Goal: Communication & Community: Participate in discussion

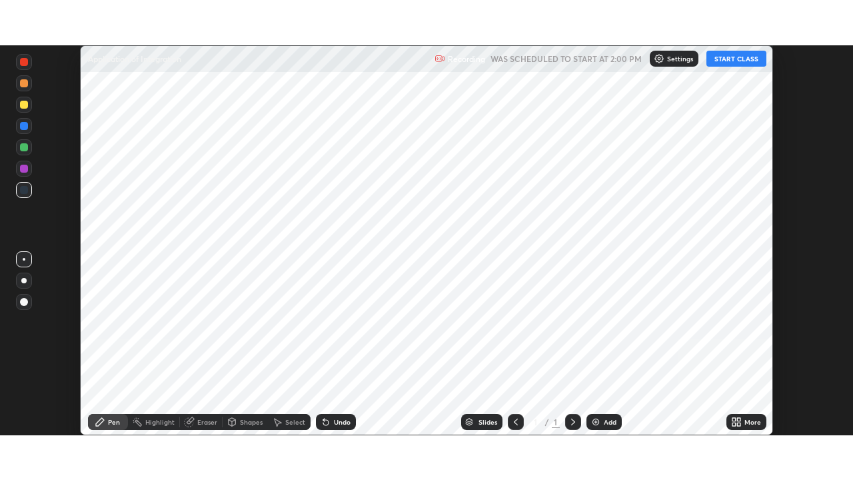
scroll to position [390, 852]
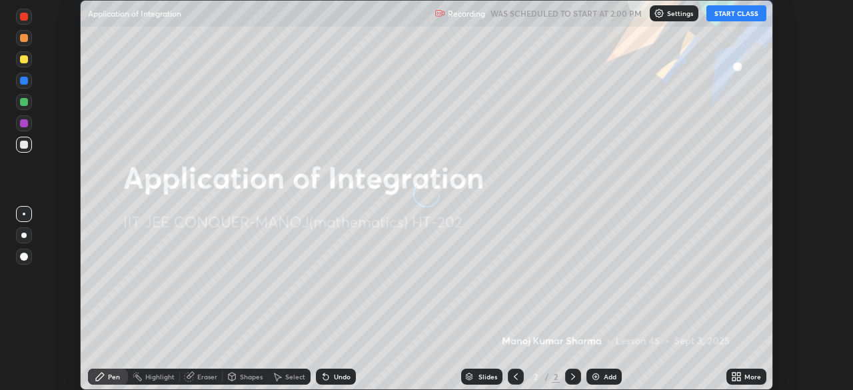
click at [734, 14] on button "START CLASS" at bounding box center [736, 13] width 60 height 16
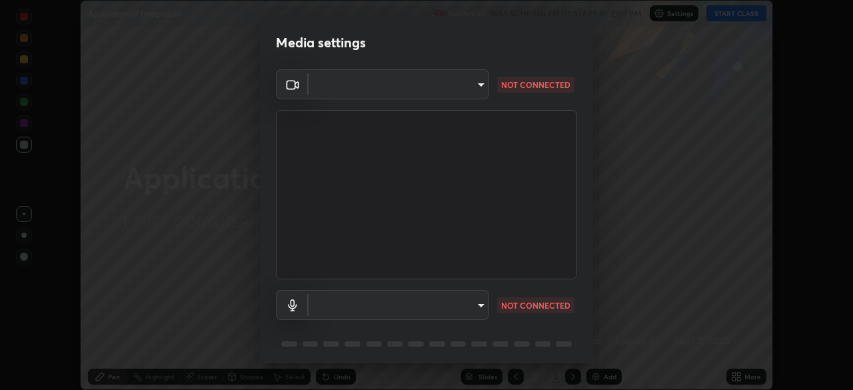
type input "68d9d13b9dc81962e820b4509988bcc698f4750afe62a078f2ac76e4153b94a6"
type input "d88e5aba456945c03e470e686261cfc928bbc9042f0126afb6dc06422c129e28"
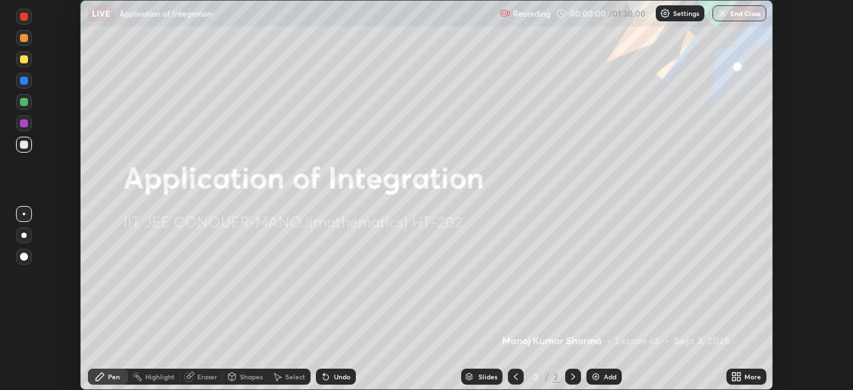
click at [735, 376] on icon at bounding box center [736, 376] width 11 height 11
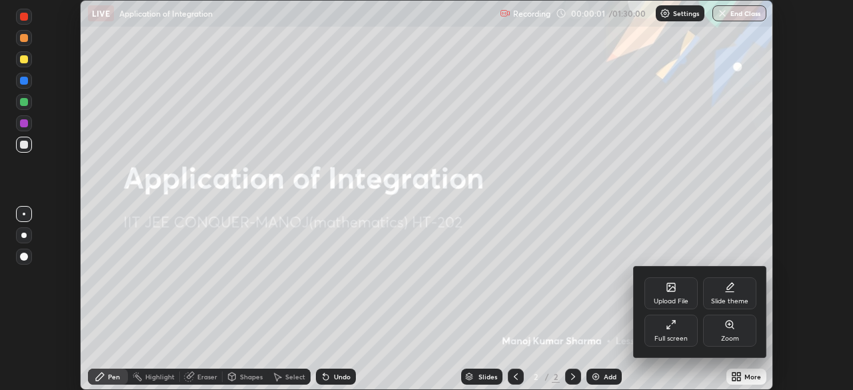
click at [654, 327] on div "Full screen" at bounding box center [670, 331] width 53 height 32
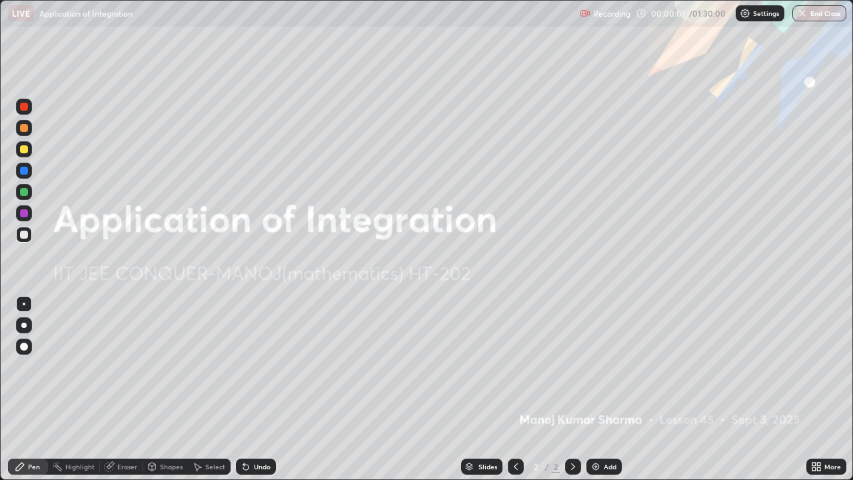
scroll to position [480, 853]
click at [750, 14] on img at bounding box center [745, 13] width 11 height 11
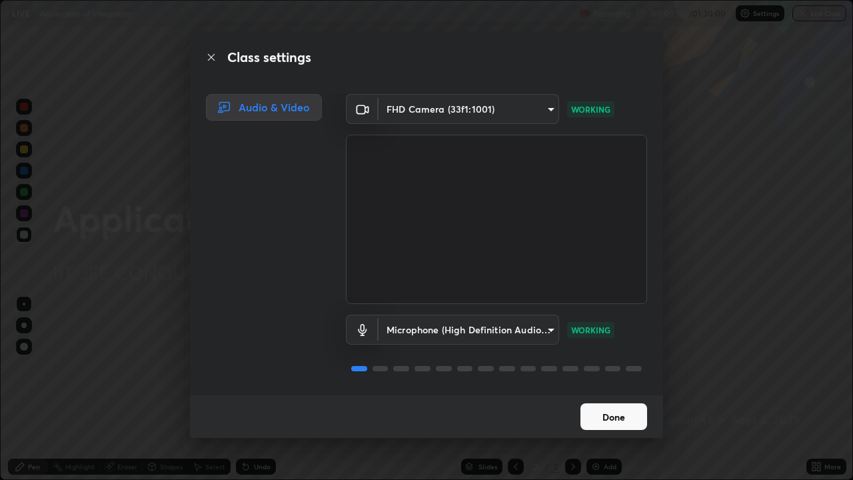
click at [590, 389] on button "Done" at bounding box center [613, 416] width 67 height 27
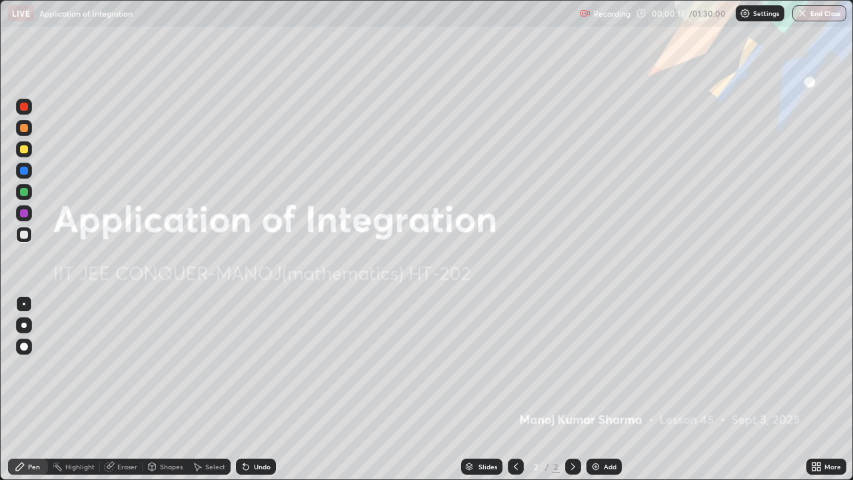
click at [24, 325] on div at bounding box center [23, 325] width 5 height 5
click at [604, 389] on div "Add" at bounding box center [610, 466] width 13 height 7
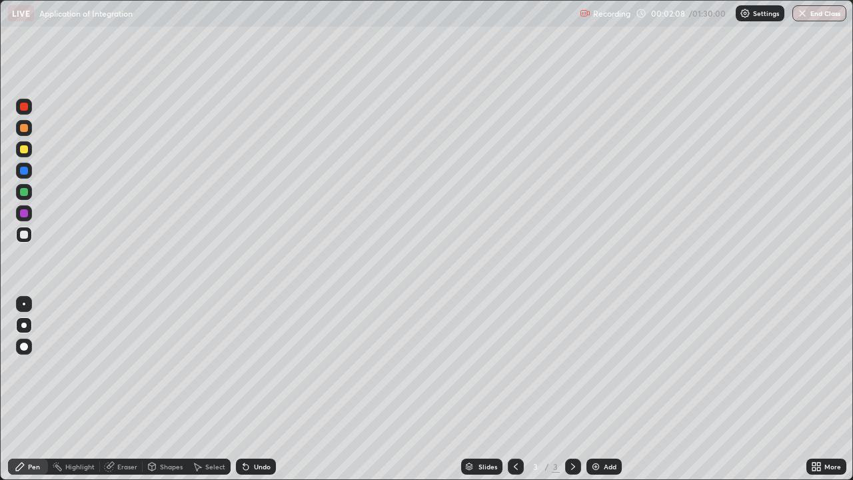
click at [26, 193] on div at bounding box center [24, 192] width 8 height 8
click at [25, 237] on div at bounding box center [24, 235] width 8 height 8
click at [26, 216] on div at bounding box center [24, 213] width 8 height 8
click at [26, 193] on div at bounding box center [24, 192] width 8 height 8
click at [26, 235] on div at bounding box center [24, 235] width 8 height 8
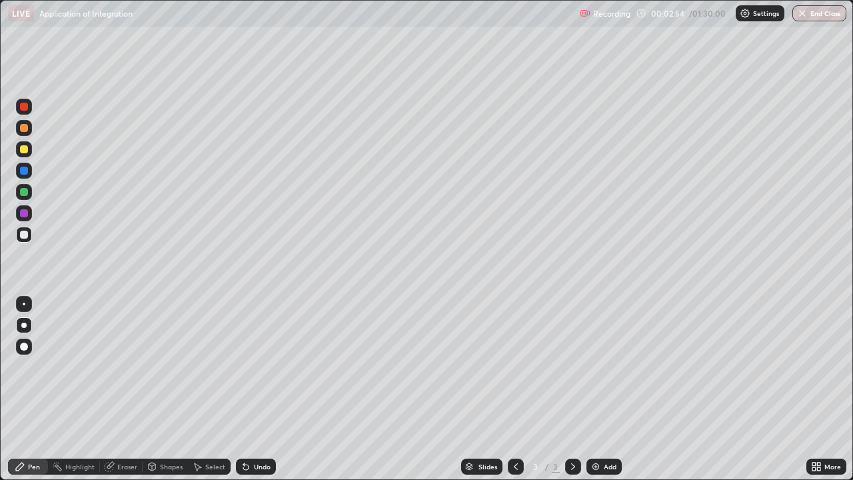
click at [24, 193] on div at bounding box center [24, 192] width 8 height 8
click at [25, 174] on div at bounding box center [24, 171] width 8 height 8
click at [24, 152] on div at bounding box center [24, 149] width 8 height 8
click at [604, 389] on div "Add" at bounding box center [610, 466] width 13 height 7
click at [26, 237] on div at bounding box center [24, 235] width 8 height 8
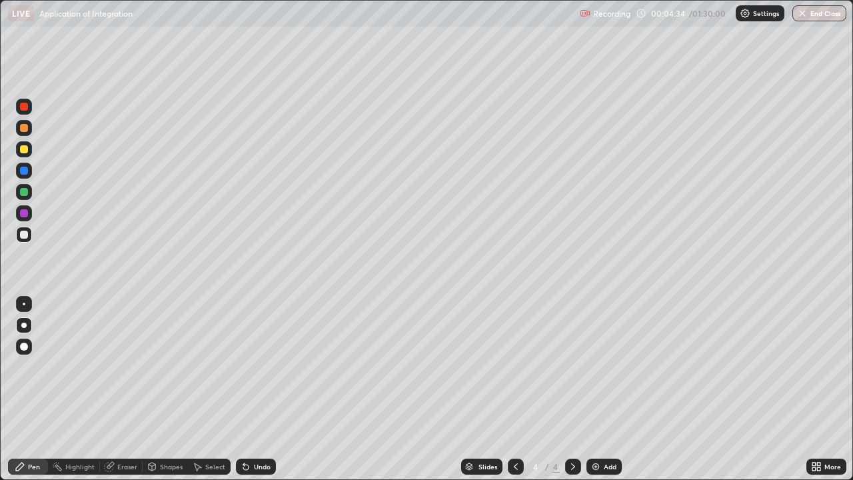
click at [26, 109] on div at bounding box center [24, 107] width 8 height 8
click at [27, 191] on div at bounding box center [24, 192] width 8 height 8
click at [29, 108] on div at bounding box center [24, 107] width 16 height 16
click at [24, 237] on div at bounding box center [24, 235] width 8 height 8
click at [20, 103] on div at bounding box center [24, 107] width 16 height 16
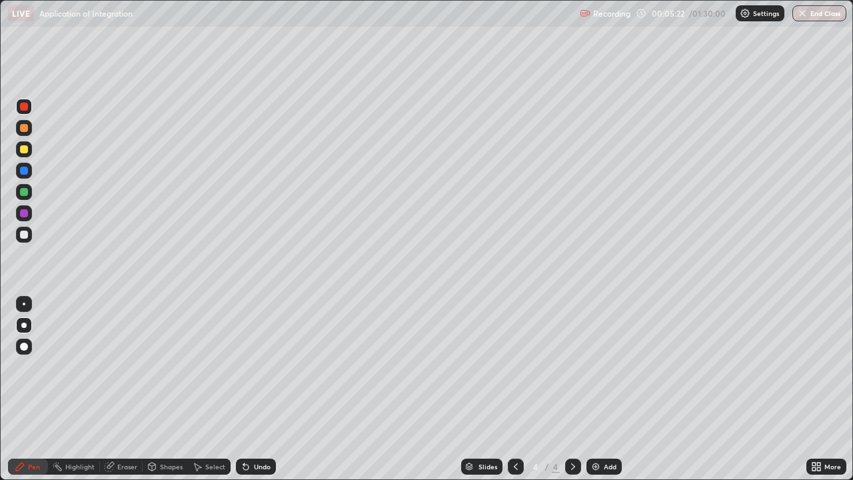
click at [26, 233] on div at bounding box center [24, 235] width 8 height 8
click at [600, 389] on div "Add" at bounding box center [603, 466] width 35 height 16
click at [29, 218] on div at bounding box center [24, 213] width 16 height 16
click at [27, 191] on div at bounding box center [24, 192] width 8 height 8
click at [24, 214] on div at bounding box center [24, 213] width 8 height 8
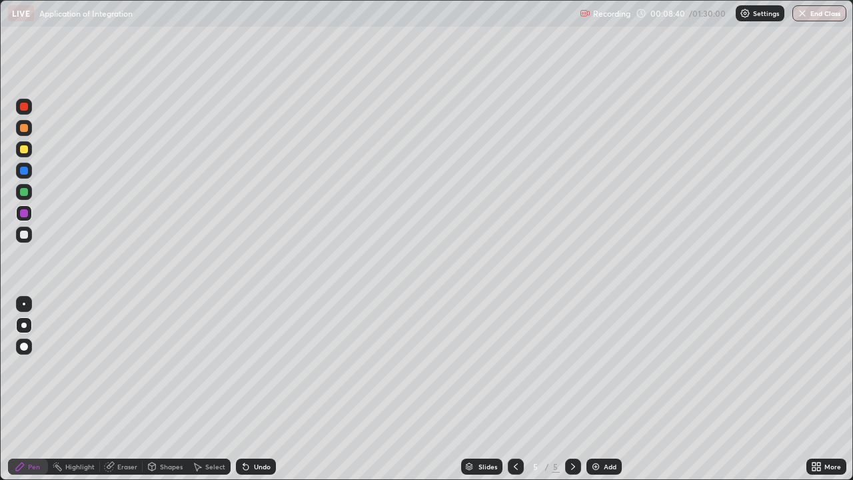
click at [26, 108] on div at bounding box center [24, 107] width 8 height 8
click at [25, 237] on div at bounding box center [24, 235] width 8 height 8
click at [515, 389] on icon at bounding box center [515, 466] width 11 height 11
click at [578, 389] on div at bounding box center [573, 466] width 16 height 16
click at [610, 389] on div "Add" at bounding box center [610, 466] width 13 height 7
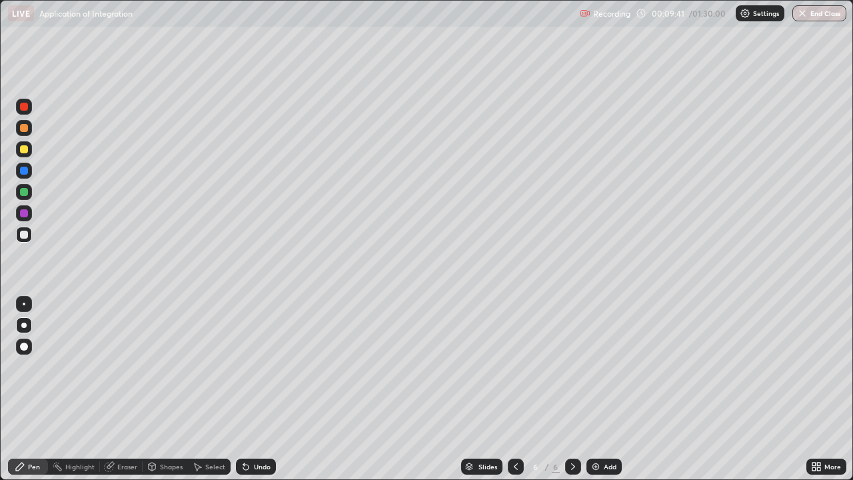
click at [27, 213] on div at bounding box center [24, 213] width 8 height 8
click at [25, 105] on div at bounding box center [24, 107] width 8 height 8
click at [25, 149] on div at bounding box center [24, 149] width 8 height 8
click at [25, 234] on div at bounding box center [24, 235] width 8 height 8
click at [29, 109] on div at bounding box center [24, 107] width 16 height 16
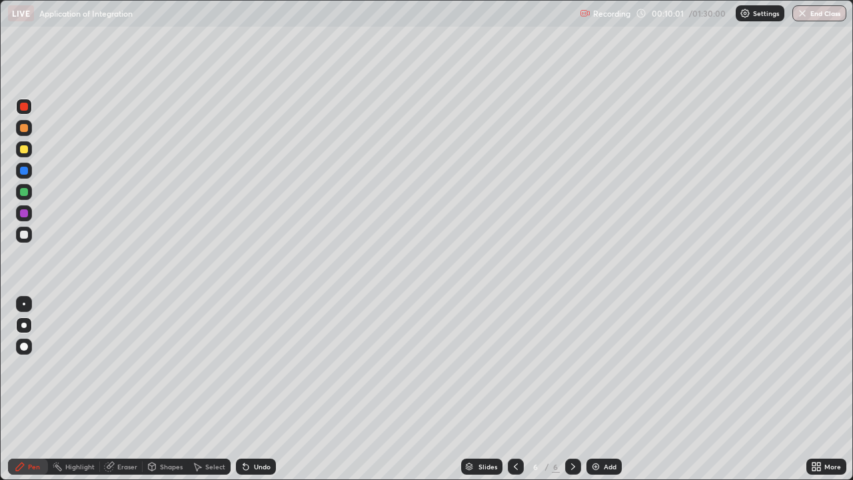
click at [25, 235] on div at bounding box center [24, 235] width 8 height 8
click at [26, 237] on div at bounding box center [24, 235] width 8 height 8
click at [596, 389] on img at bounding box center [595, 466] width 11 height 11
click at [26, 193] on div at bounding box center [24, 192] width 8 height 8
click at [25, 173] on div at bounding box center [24, 171] width 8 height 8
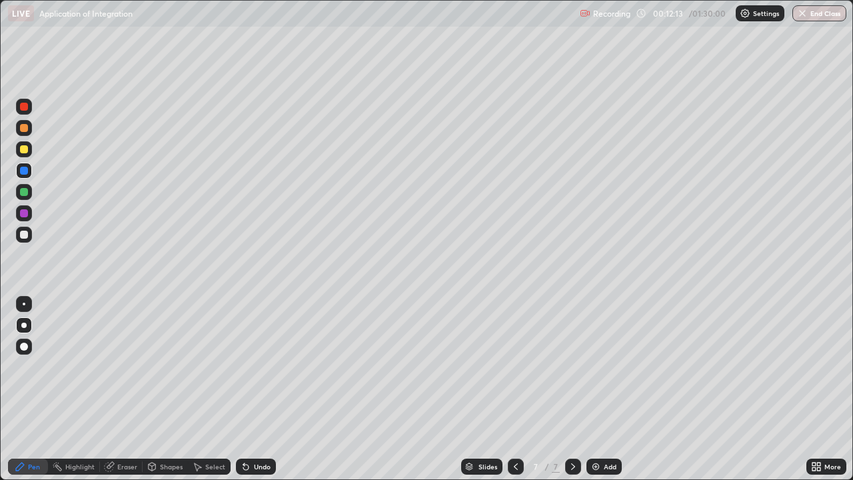
click at [27, 215] on div at bounding box center [24, 213] width 8 height 8
click at [25, 171] on div at bounding box center [24, 171] width 8 height 8
click at [27, 109] on div at bounding box center [24, 107] width 8 height 8
click at [27, 151] on div at bounding box center [24, 149] width 8 height 8
click at [29, 172] on div at bounding box center [24, 171] width 16 height 16
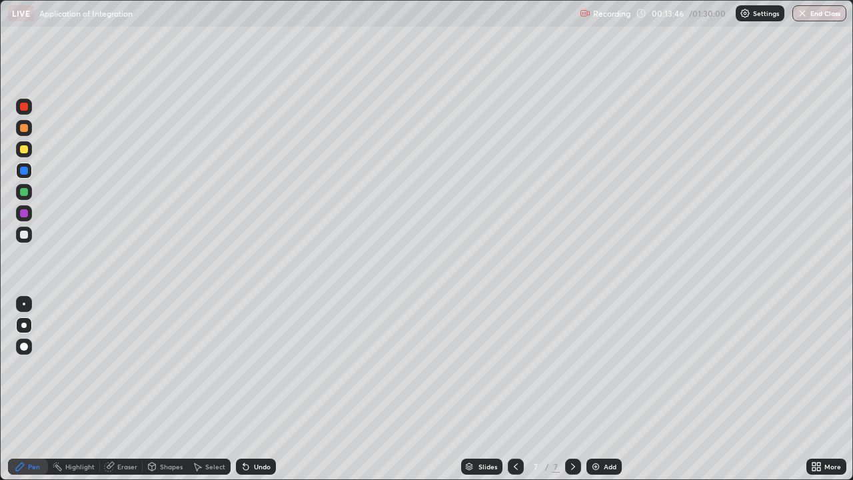
click at [604, 389] on div "Add" at bounding box center [610, 466] width 13 height 7
click at [27, 234] on div at bounding box center [24, 235] width 8 height 8
click at [25, 170] on div at bounding box center [24, 171] width 8 height 8
click at [25, 242] on div at bounding box center [24, 235] width 16 height 16
click at [25, 213] on div at bounding box center [24, 213] width 8 height 8
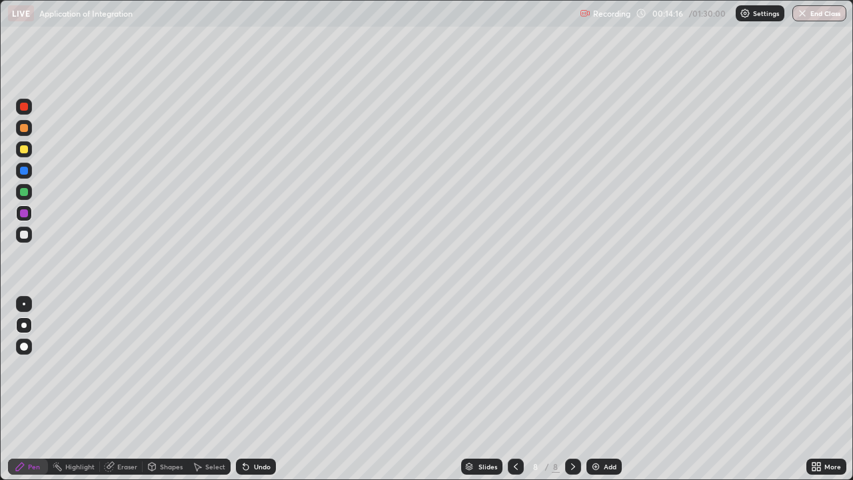
click at [25, 193] on div at bounding box center [24, 192] width 8 height 8
click at [25, 109] on div at bounding box center [24, 107] width 8 height 8
click at [27, 235] on div at bounding box center [24, 235] width 8 height 8
click at [22, 105] on div at bounding box center [24, 107] width 8 height 8
click at [23, 237] on div at bounding box center [24, 235] width 8 height 8
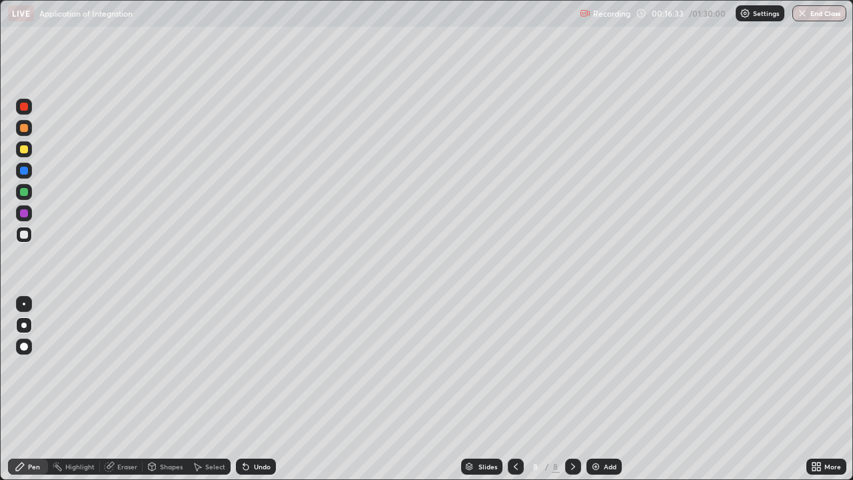
click at [606, 389] on div "Add" at bounding box center [610, 466] width 13 height 7
click at [24, 212] on div at bounding box center [24, 213] width 8 height 8
click at [27, 194] on div at bounding box center [24, 192] width 8 height 8
click at [26, 238] on div at bounding box center [24, 235] width 8 height 8
click at [31, 195] on div at bounding box center [24, 192] width 16 height 16
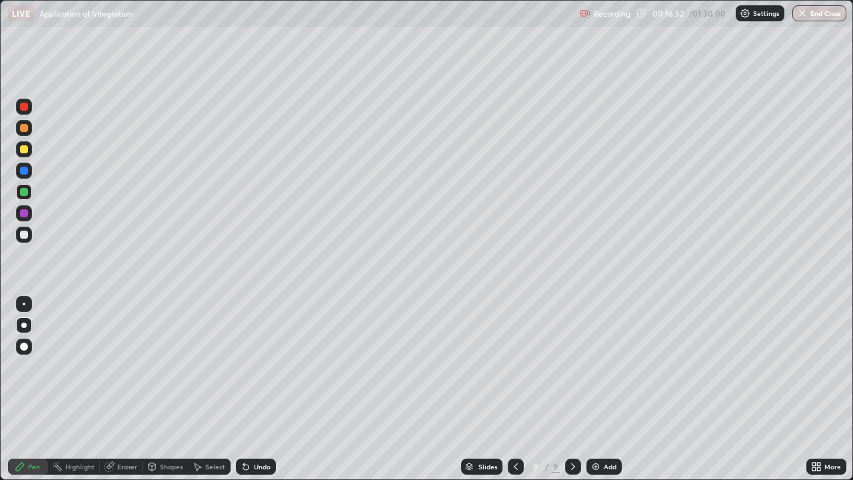
click at [27, 236] on div at bounding box center [24, 235] width 8 height 8
click at [27, 105] on div at bounding box center [24, 107] width 8 height 8
click at [261, 389] on div "Undo" at bounding box center [262, 466] width 17 height 7
click at [608, 389] on div "Add" at bounding box center [610, 466] width 13 height 7
click at [27, 151] on div at bounding box center [24, 149] width 8 height 8
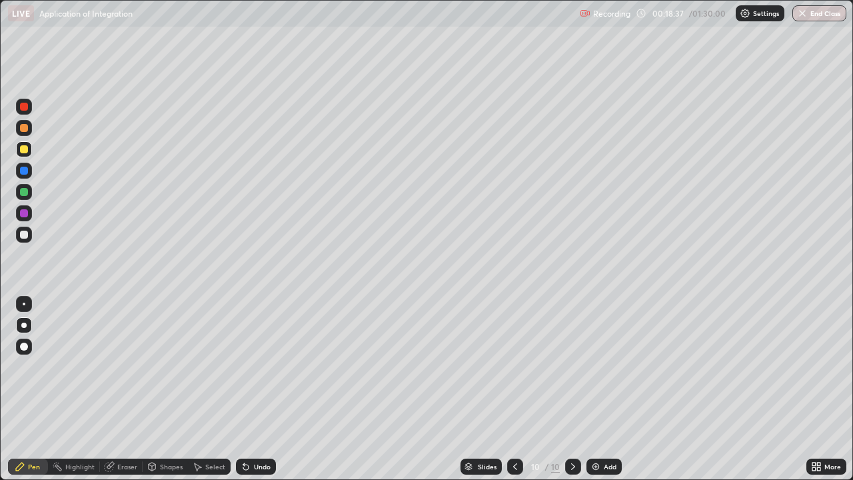
click at [254, 389] on div "Undo" at bounding box center [262, 466] width 17 height 7
click at [24, 193] on div at bounding box center [24, 192] width 8 height 8
click at [25, 237] on div at bounding box center [24, 235] width 8 height 8
click at [254, 389] on div "Undo" at bounding box center [262, 466] width 17 height 7
click at [24, 108] on div at bounding box center [24, 107] width 8 height 8
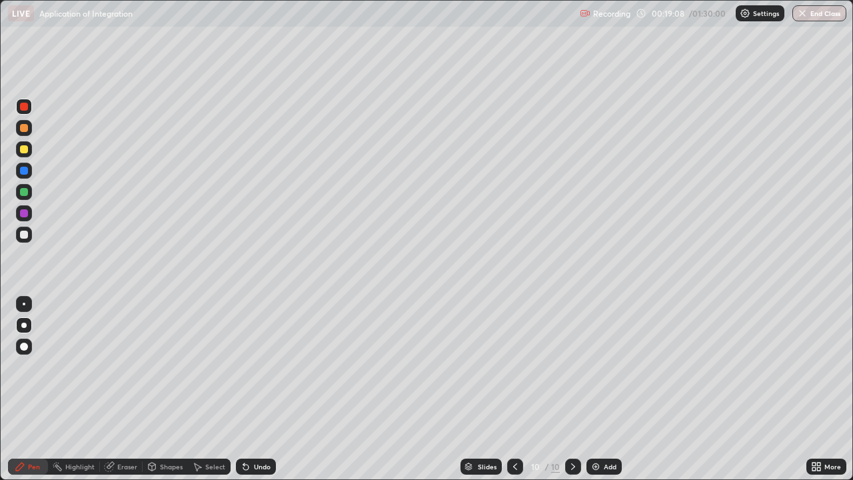
click at [26, 149] on div at bounding box center [24, 149] width 8 height 8
click at [26, 193] on div at bounding box center [24, 192] width 8 height 8
click at [27, 155] on div at bounding box center [24, 149] width 16 height 16
click at [25, 217] on div at bounding box center [24, 213] width 8 height 8
click at [25, 171] on div at bounding box center [24, 171] width 8 height 8
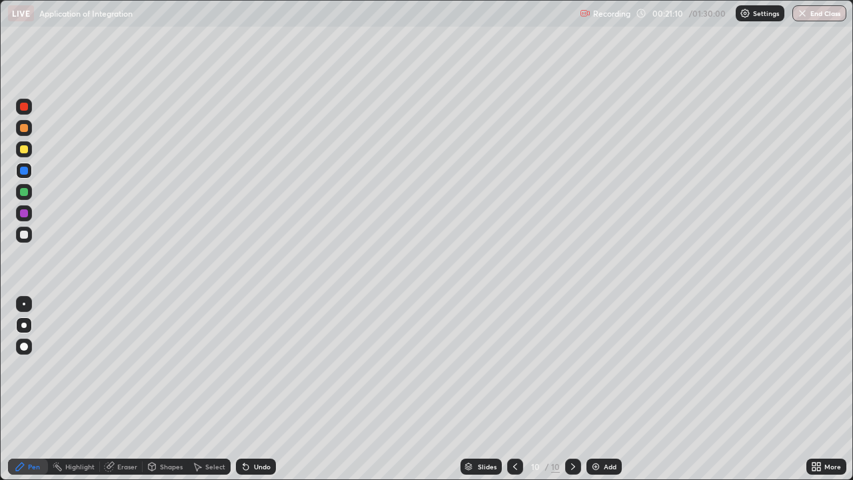
click at [23, 217] on div at bounding box center [24, 213] width 8 height 8
click at [21, 191] on div at bounding box center [24, 192] width 8 height 8
click at [19, 239] on div at bounding box center [24, 235] width 16 height 16
click at [22, 150] on div at bounding box center [24, 149] width 8 height 8
click at [25, 215] on div at bounding box center [24, 213] width 8 height 8
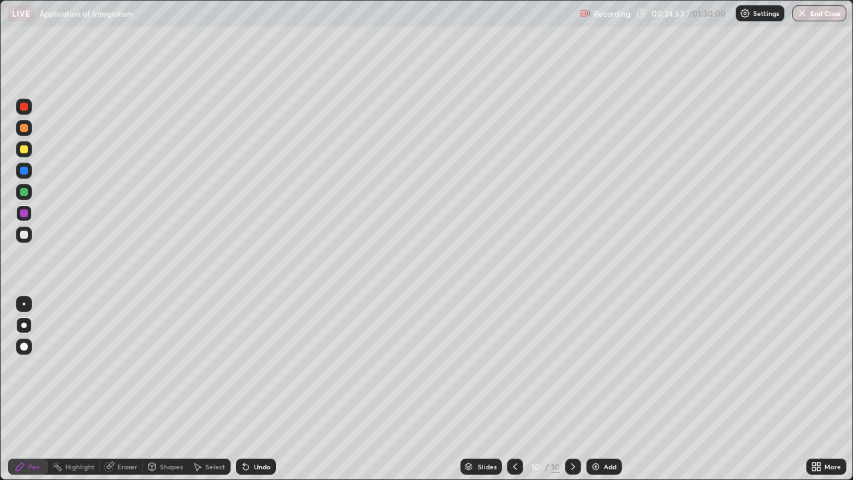
click at [24, 150] on div at bounding box center [24, 149] width 8 height 8
click at [25, 213] on div at bounding box center [24, 213] width 8 height 8
click at [24, 150] on div at bounding box center [24, 149] width 8 height 8
click at [25, 192] on div at bounding box center [24, 192] width 8 height 8
click at [26, 110] on div at bounding box center [24, 107] width 8 height 8
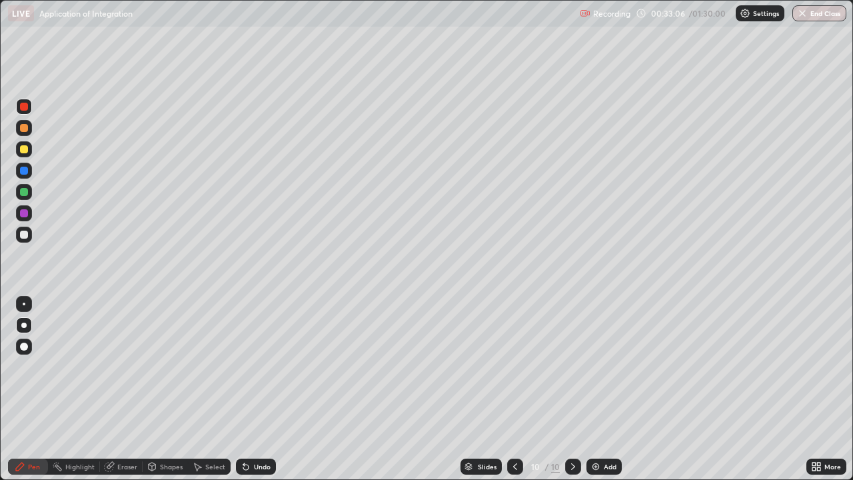
click at [604, 389] on div "Add" at bounding box center [610, 466] width 13 height 7
click at [24, 150] on div at bounding box center [24, 149] width 8 height 8
click at [24, 107] on div at bounding box center [24, 107] width 8 height 8
click at [604, 389] on div "Add" at bounding box center [610, 466] width 13 height 7
click at [25, 149] on div at bounding box center [24, 149] width 8 height 8
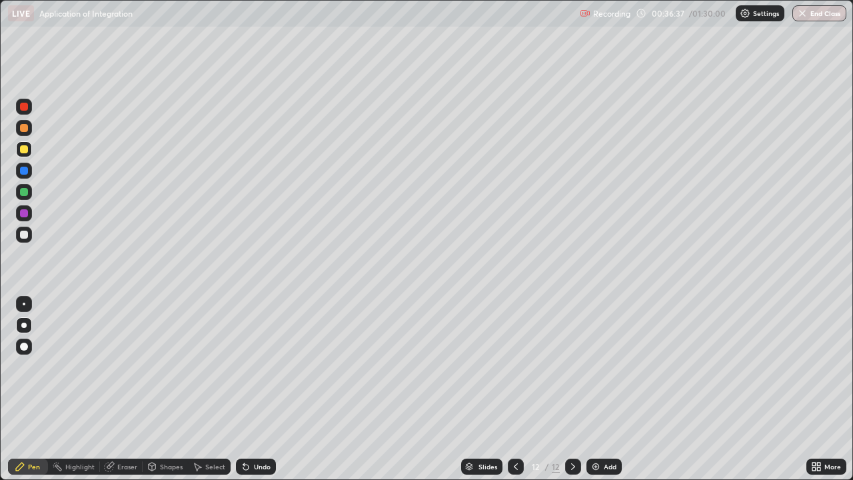
click at [25, 171] on div at bounding box center [24, 171] width 8 height 8
click at [606, 389] on div "Add" at bounding box center [610, 466] width 13 height 7
click at [25, 107] on div at bounding box center [24, 107] width 8 height 8
click at [25, 129] on div at bounding box center [24, 128] width 8 height 8
click at [27, 193] on div at bounding box center [24, 192] width 8 height 8
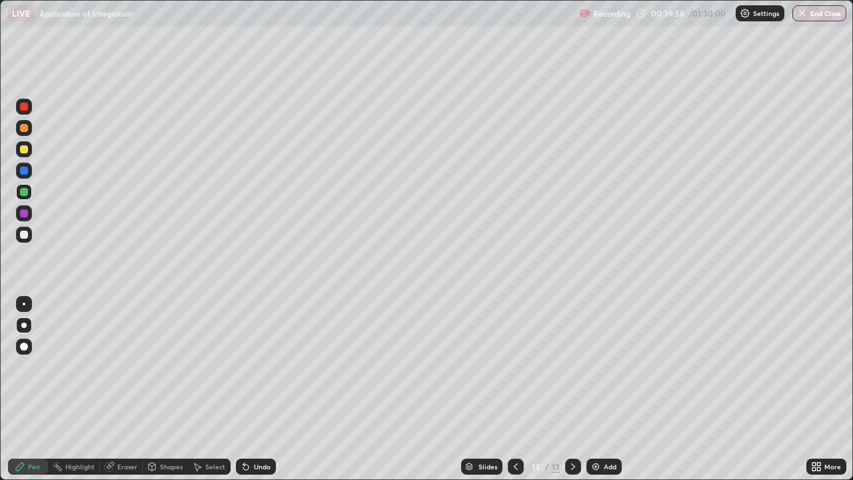
click at [25, 149] on div at bounding box center [24, 149] width 8 height 8
click at [27, 172] on div at bounding box center [24, 171] width 8 height 8
click at [21, 193] on div at bounding box center [24, 192] width 8 height 8
click at [254, 389] on div "Undo" at bounding box center [262, 466] width 17 height 7
click at [251, 389] on div "Undo" at bounding box center [256, 466] width 40 height 16
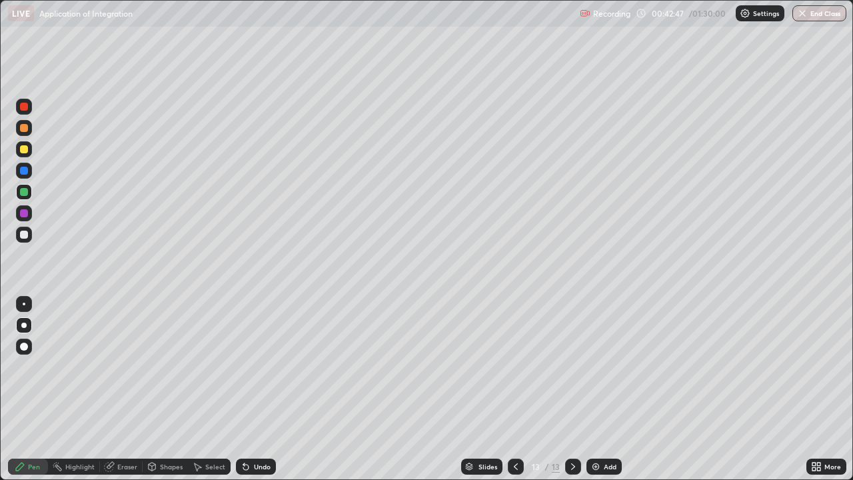
click at [611, 389] on div "Add" at bounding box center [610, 466] width 13 height 7
click at [27, 235] on div at bounding box center [24, 235] width 8 height 8
click at [25, 174] on div at bounding box center [24, 171] width 8 height 8
click at [27, 152] on div at bounding box center [24, 149] width 16 height 16
click at [254, 389] on div "Undo" at bounding box center [262, 466] width 17 height 7
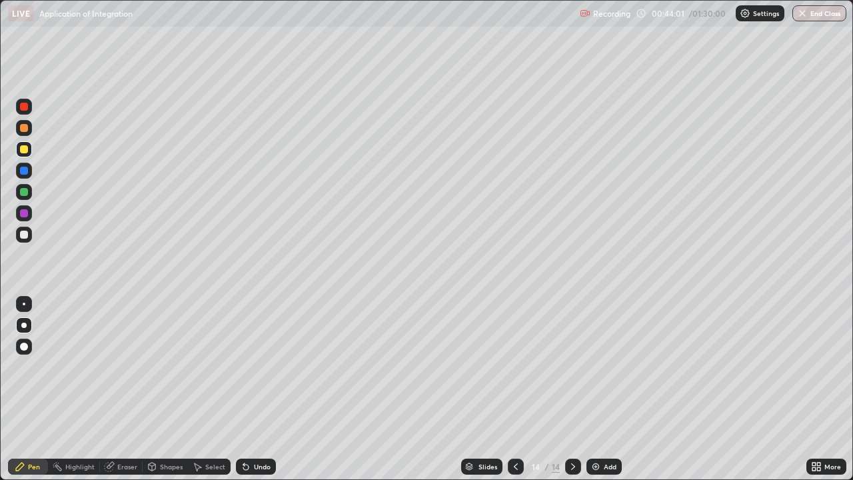
click at [255, 389] on div "Undo" at bounding box center [256, 466] width 40 height 16
click at [22, 170] on div at bounding box center [24, 171] width 8 height 8
click at [26, 149] on div at bounding box center [24, 149] width 8 height 8
click at [27, 110] on div at bounding box center [24, 107] width 16 height 16
click at [19, 234] on div at bounding box center [24, 235] width 16 height 16
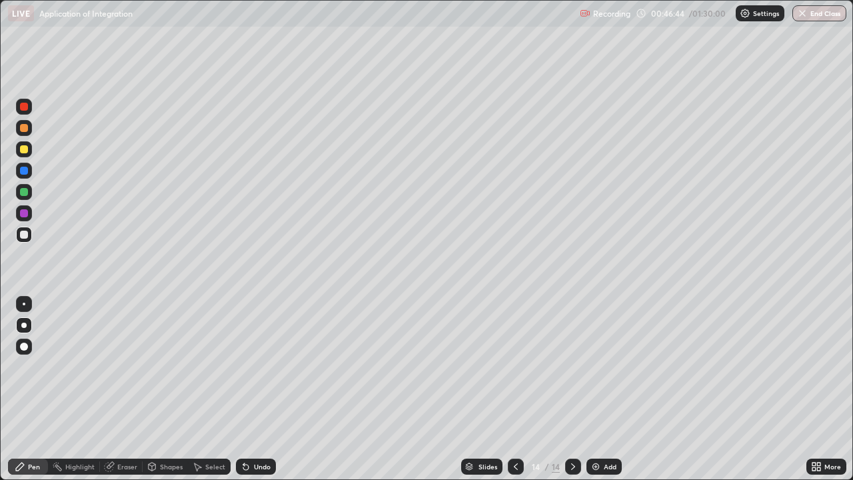
click at [24, 151] on div at bounding box center [24, 149] width 8 height 8
click at [25, 109] on div at bounding box center [24, 107] width 8 height 8
click at [25, 149] on div at bounding box center [24, 149] width 8 height 8
click at [27, 171] on div at bounding box center [24, 171] width 8 height 8
click at [23, 193] on div at bounding box center [24, 192] width 8 height 8
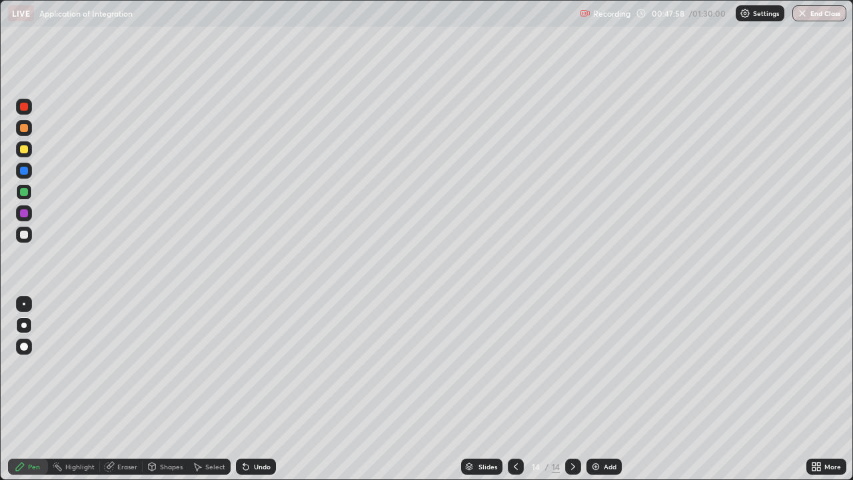
click at [26, 152] on div at bounding box center [24, 149] width 8 height 8
click at [257, 389] on div "Undo" at bounding box center [262, 466] width 17 height 7
click at [25, 235] on div at bounding box center [24, 235] width 8 height 8
click at [27, 172] on div at bounding box center [24, 171] width 8 height 8
click at [25, 235] on div at bounding box center [24, 235] width 8 height 8
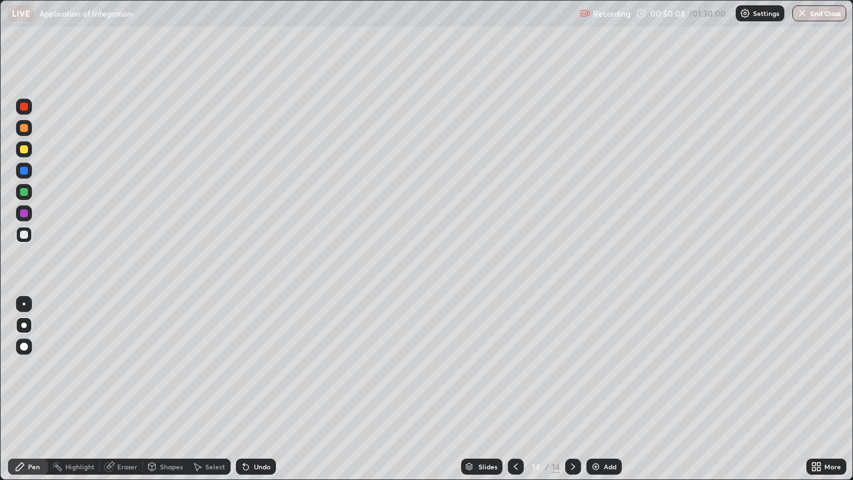
click at [606, 389] on div "Add" at bounding box center [603, 466] width 35 height 16
click at [25, 193] on div at bounding box center [24, 192] width 8 height 8
click at [514, 389] on icon at bounding box center [515, 466] width 11 height 11
click at [257, 389] on div "Undo" at bounding box center [262, 466] width 17 height 7
click at [254, 389] on div "Undo" at bounding box center [262, 466] width 17 height 7
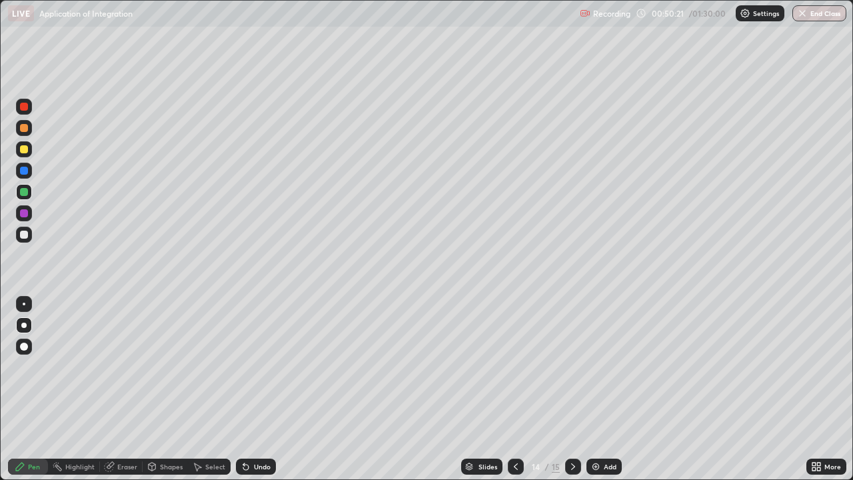
click at [254, 389] on div "Undo" at bounding box center [262, 466] width 17 height 7
click at [25, 214] on div at bounding box center [24, 213] width 8 height 8
click at [573, 389] on icon at bounding box center [573, 466] width 11 height 11
click at [244, 389] on icon at bounding box center [245, 466] width 5 height 5
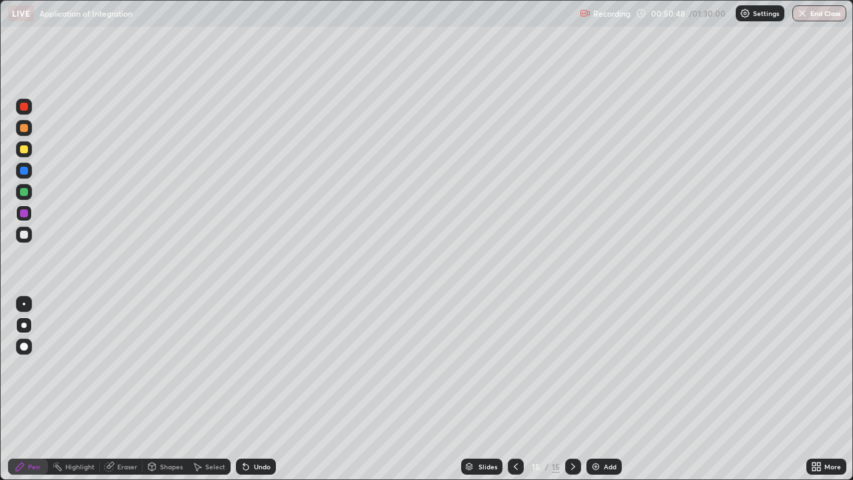
click at [248, 389] on div "Undo" at bounding box center [256, 466] width 40 height 16
click at [244, 389] on icon at bounding box center [245, 466] width 5 height 5
click at [245, 389] on div "Undo" at bounding box center [256, 466] width 40 height 16
click at [245, 389] on icon at bounding box center [246, 466] width 11 height 11
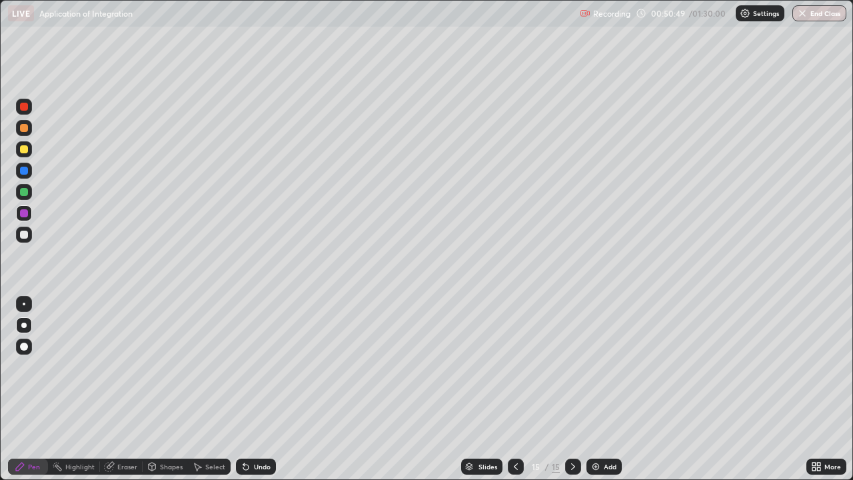
click at [246, 389] on icon at bounding box center [246, 466] width 11 height 11
click at [245, 389] on div "Undo" at bounding box center [256, 466] width 40 height 16
click at [243, 389] on div "Undo" at bounding box center [256, 466] width 40 height 16
click at [24, 171] on div at bounding box center [24, 171] width 8 height 8
click at [514, 389] on icon at bounding box center [516, 466] width 4 height 7
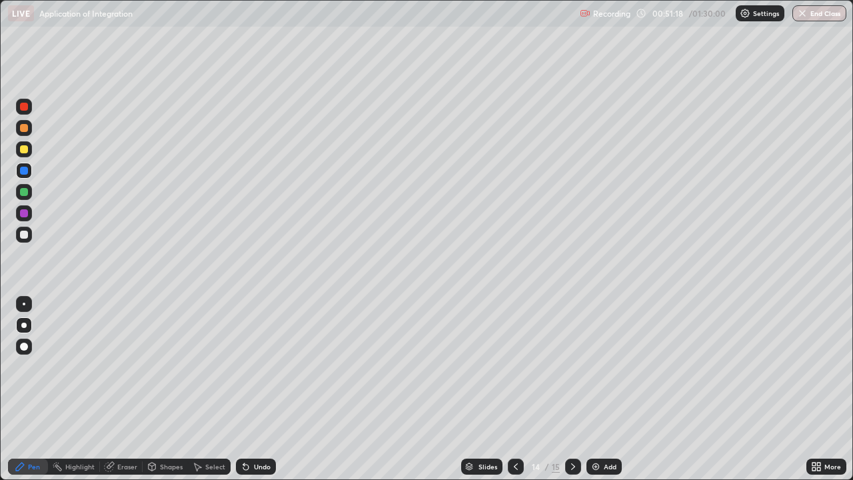
click at [572, 389] on icon at bounding box center [573, 466] width 11 height 11
click at [514, 389] on icon at bounding box center [515, 466] width 11 height 11
click at [572, 389] on icon at bounding box center [573, 466] width 11 height 11
click at [26, 236] on div at bounding box center [24, 235] width 8 height 8
click at [25, 109] on div at bounding box center [24, 107] width 8 height 8
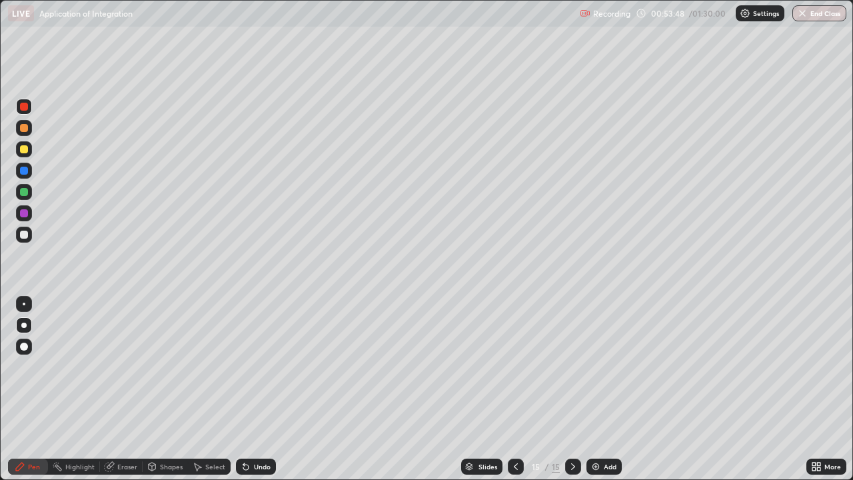
click at [264, 389] on div "Undo" at bounding box center [262, 466] width 17 height 7
click at [23, 211] on div at bounding box center [24, 213] width 8 height 8
click at [25, 149] on div at bounding box center [24, 149] width 8 height 8
click at [24, 173] on div at bounding box center [24, 171] width 8 height 8
